Goal: Check status: Check status

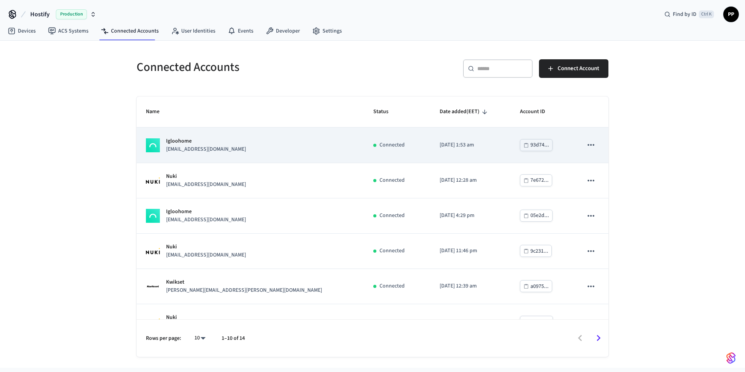
click at [234, 148] on div "Igloohome [EMAIL_ADDRESS][DOMAIN_NAME]" at bounding box center [250, 145] width 209 height 16
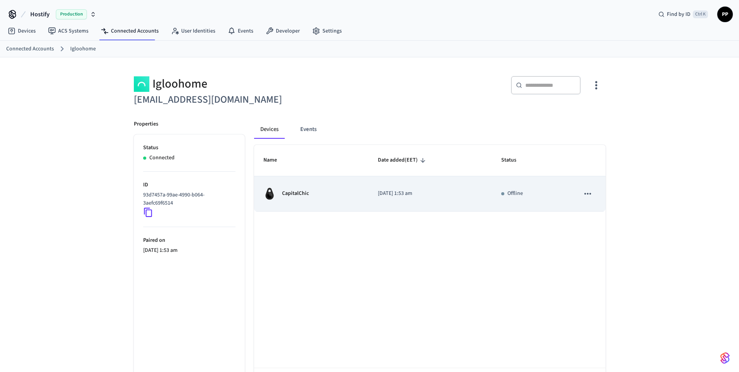
click at [288, 188] on div "CapitalChic" at bounding box center [311, 194] width 96 height 12
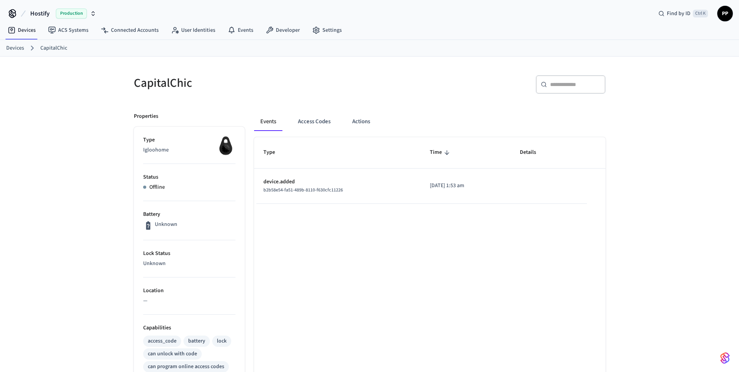
scroll to position [47, 0]
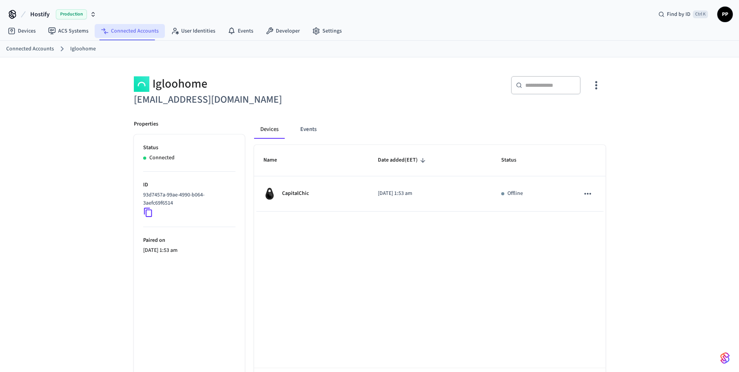
click at [130, 32] on link "Connected Accounts" at bounding box center [130, 31] width 70 height 14
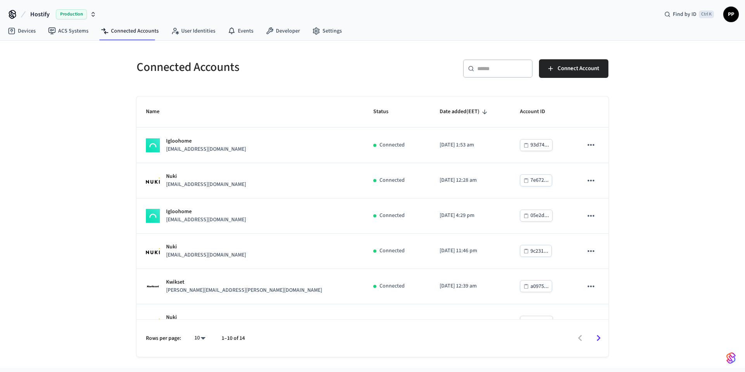
click at [330, 71] on h5 "Connected Accounts" at bounding box center [252, 67] width 231 height 16
